Goal: Download file/media

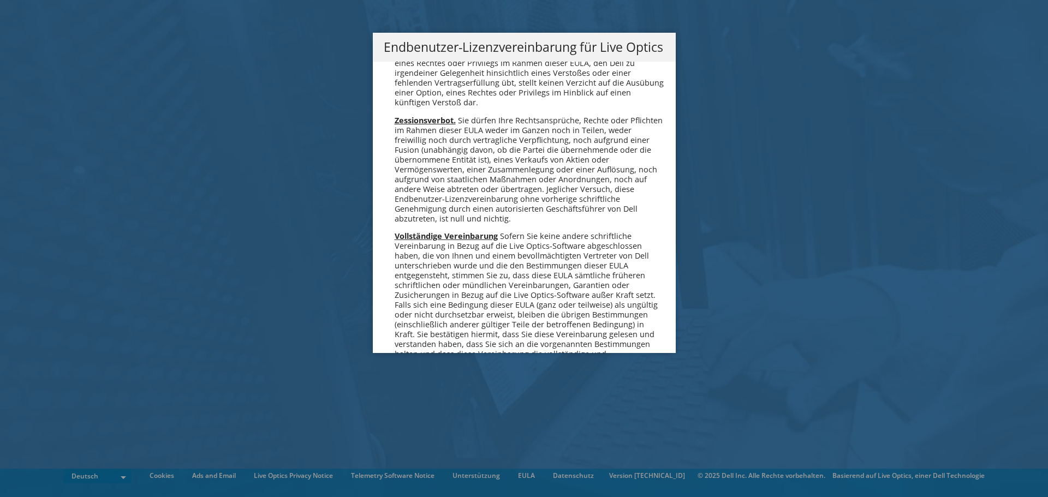
scroll to position [5364, 0]
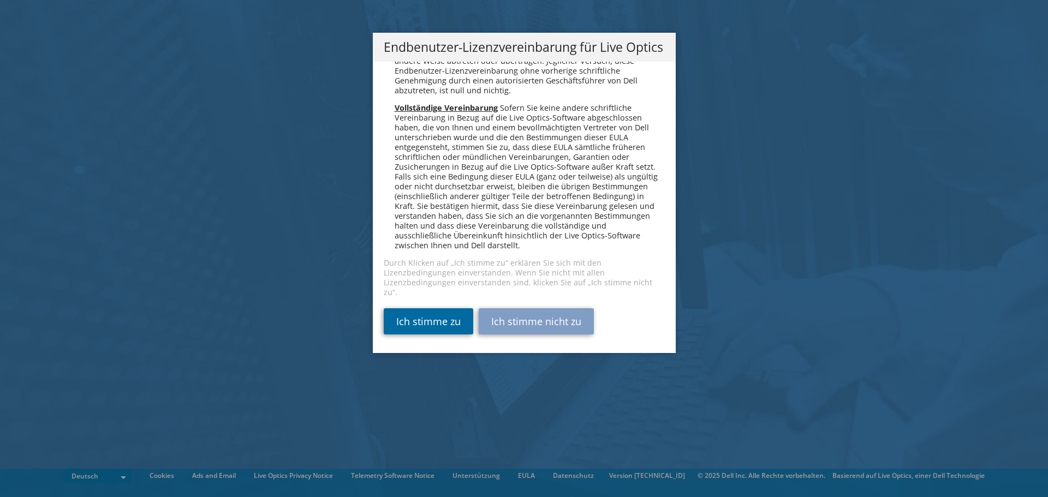
click at [423, 323] on link "Ich stimme zu" at bounding box center [428, 321] width 89 height 26
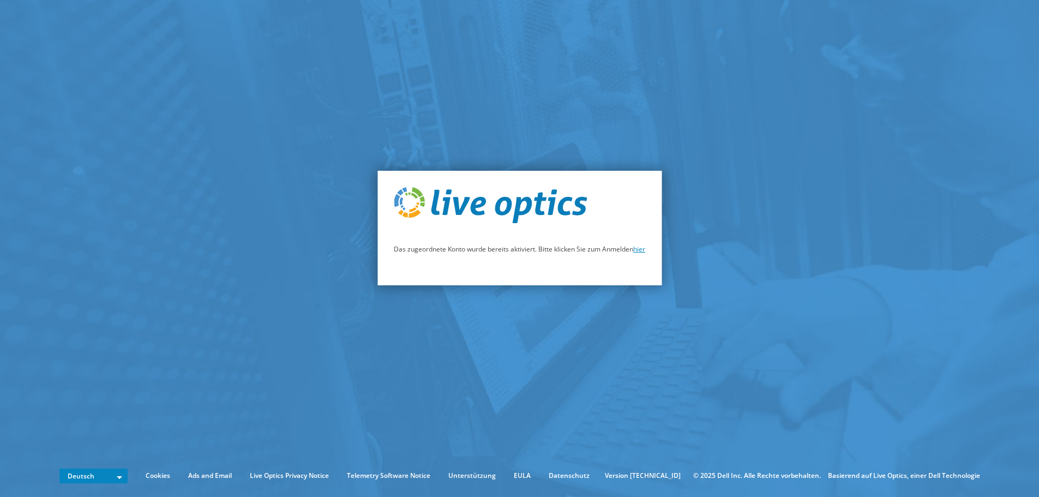
click at [644, 250] on link "hier" at bounding box center [639, 248] width 12 height 9
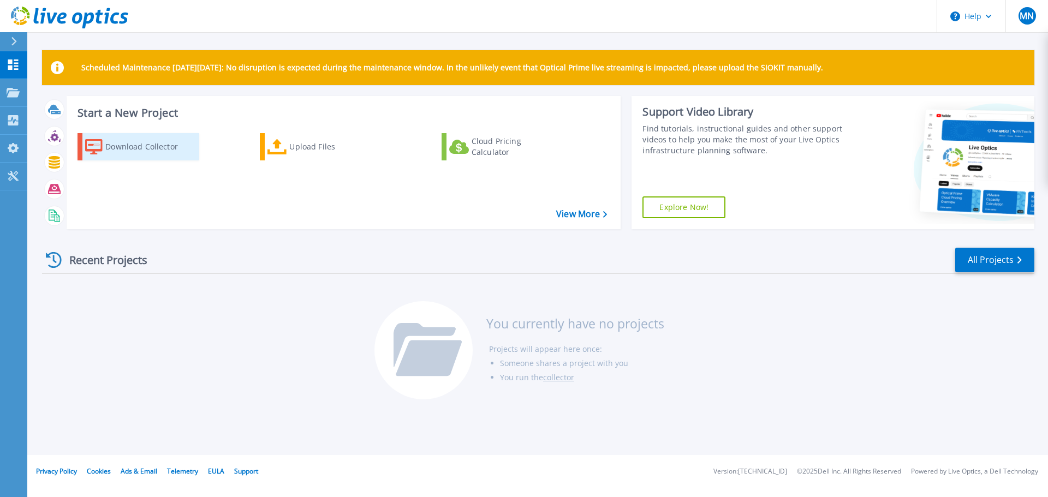
click at [136, 150] on div "Download Collector" at bounding box center [148, 147] width 87 height 22
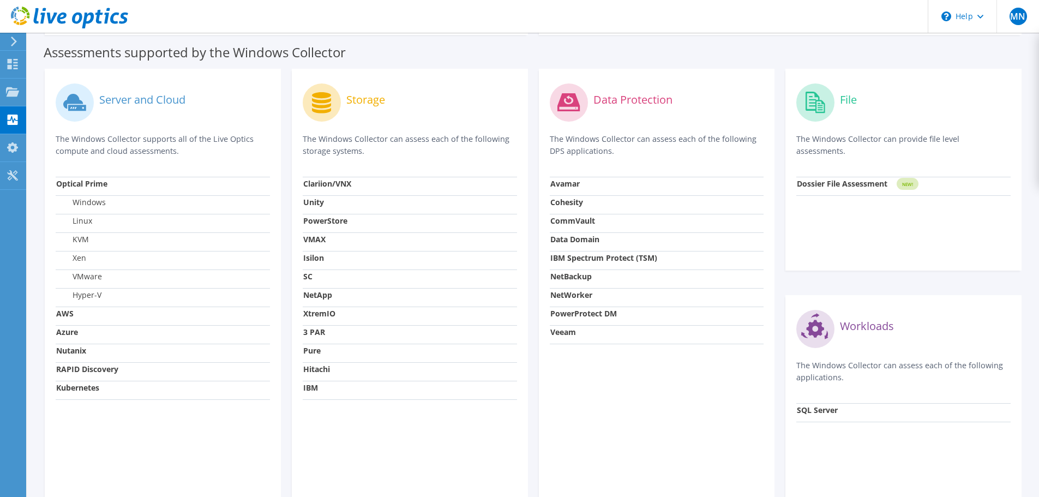
scroll to position [291, 0]
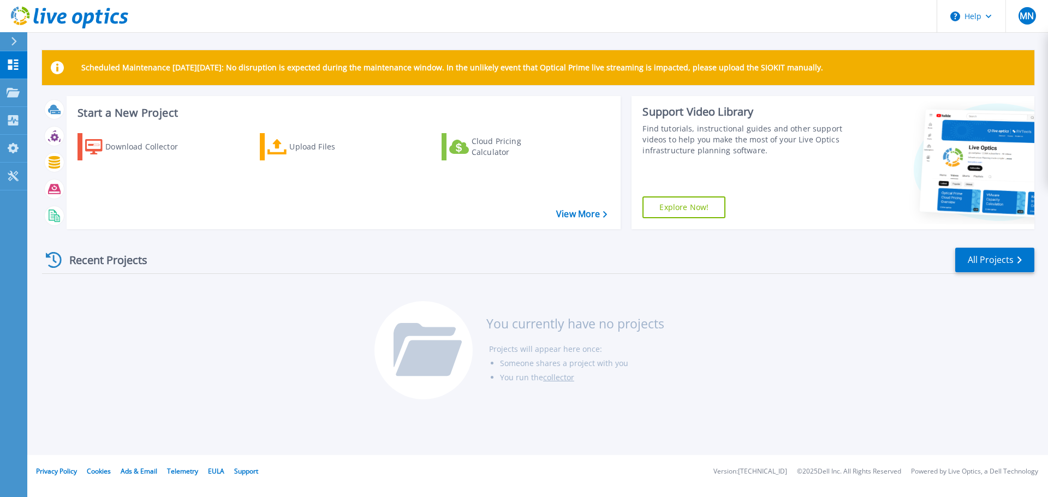
click at [15, 40] on icon at bounding box center [13, 41] width 5 height 9
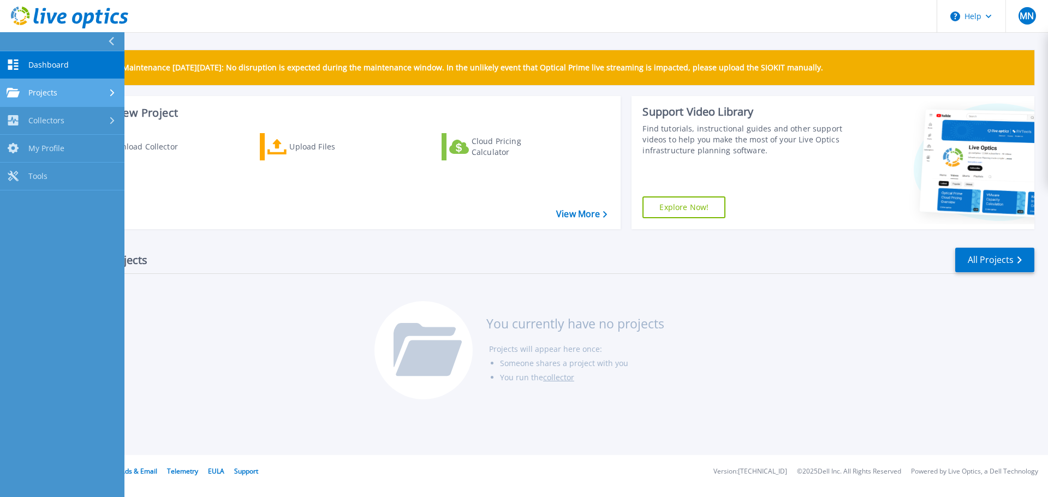
click at [92, 89] on div "Projects" at bounding box center [62, 93] width 111 height 10
click at [101, 37] on button at bounding box center [62, 41] width 124 height 19
